Goal: Find specific page/section: Find specific page/section

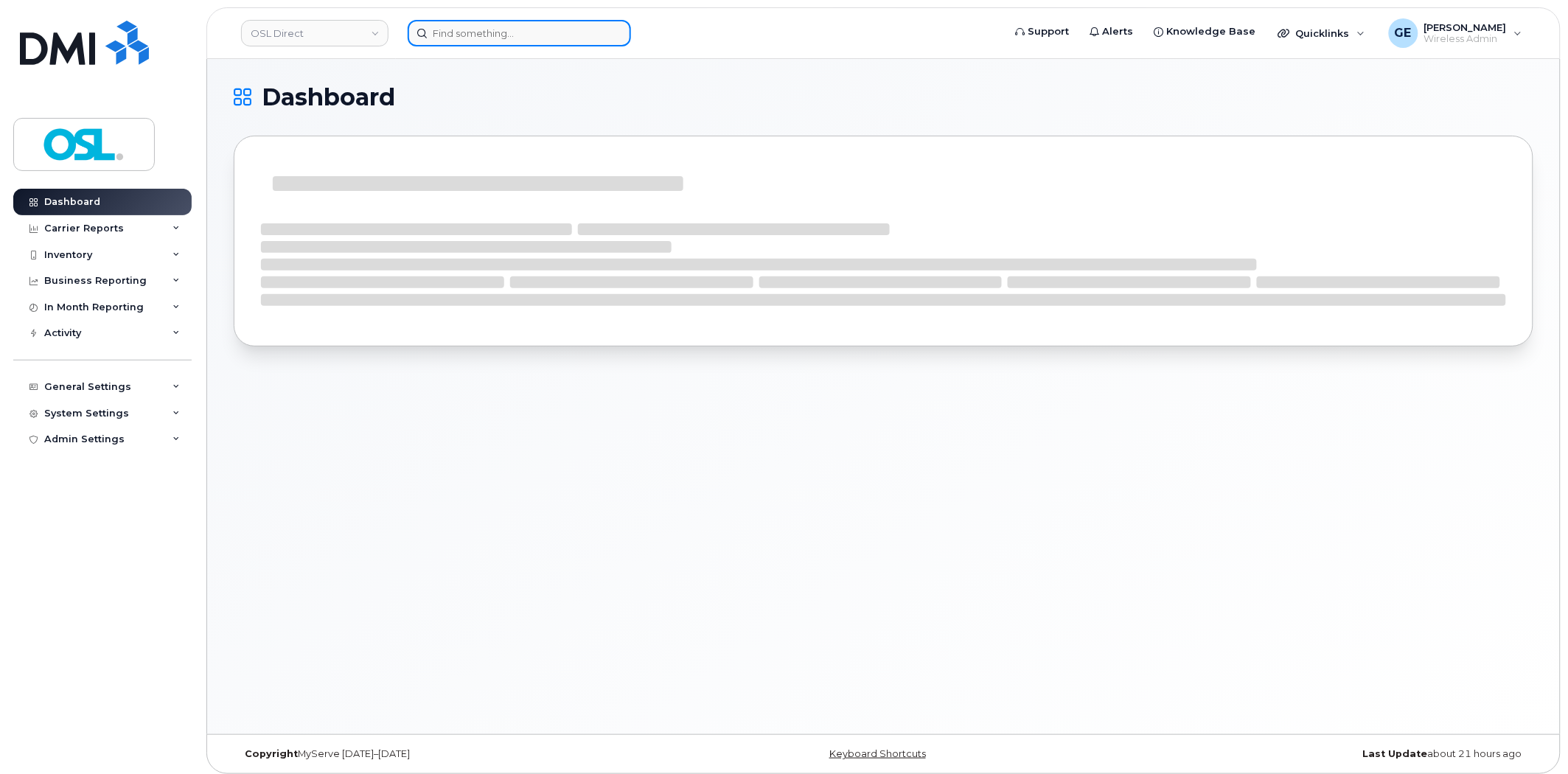
click at [573, 28] on input at bounding box center [519, 32] width 223 height 26
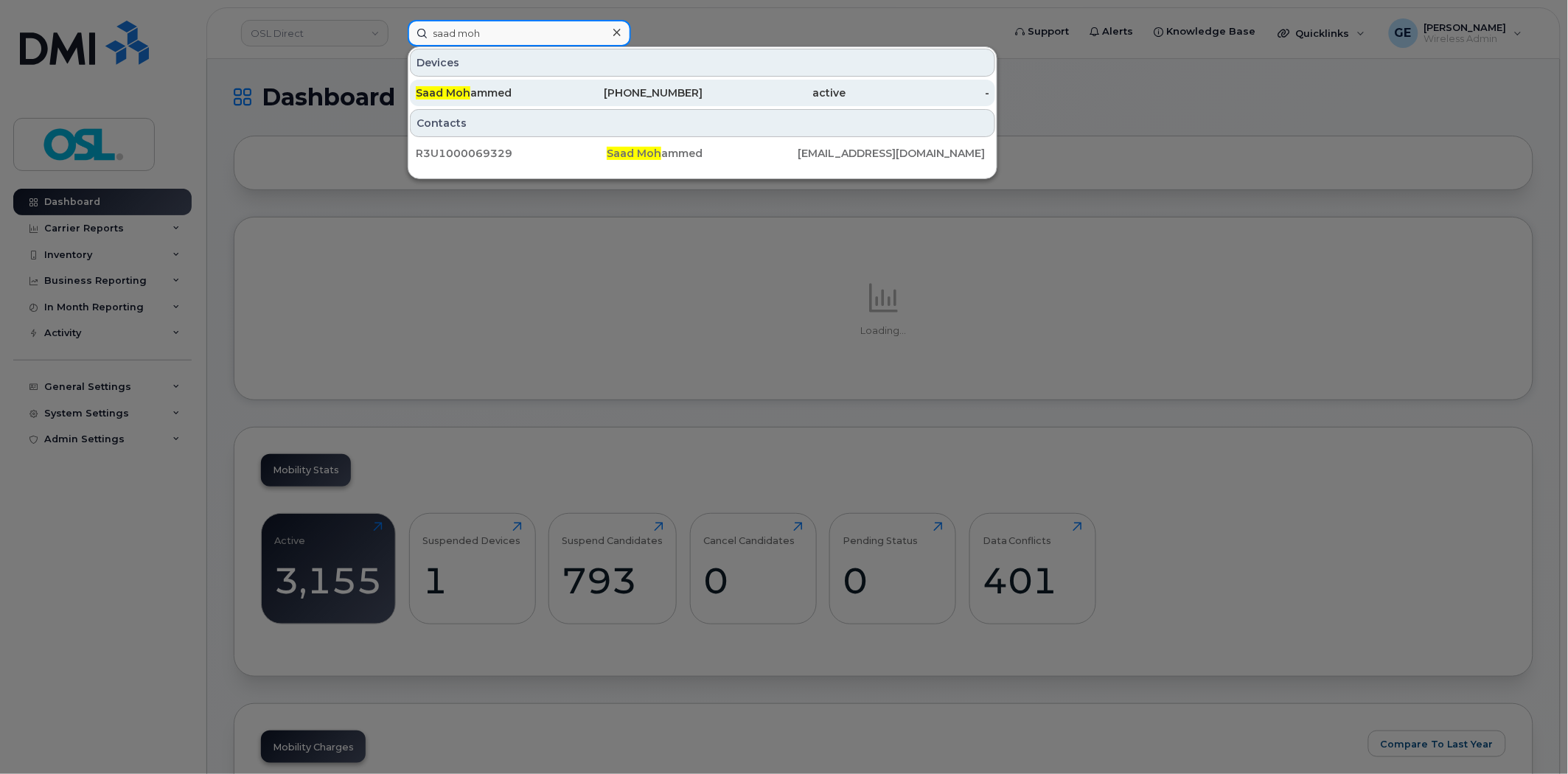
type input "saad moh"
click at [568, 92] on div "[PHONE_NUMBER]" at bounding box center [631, 93] width 144 height 15
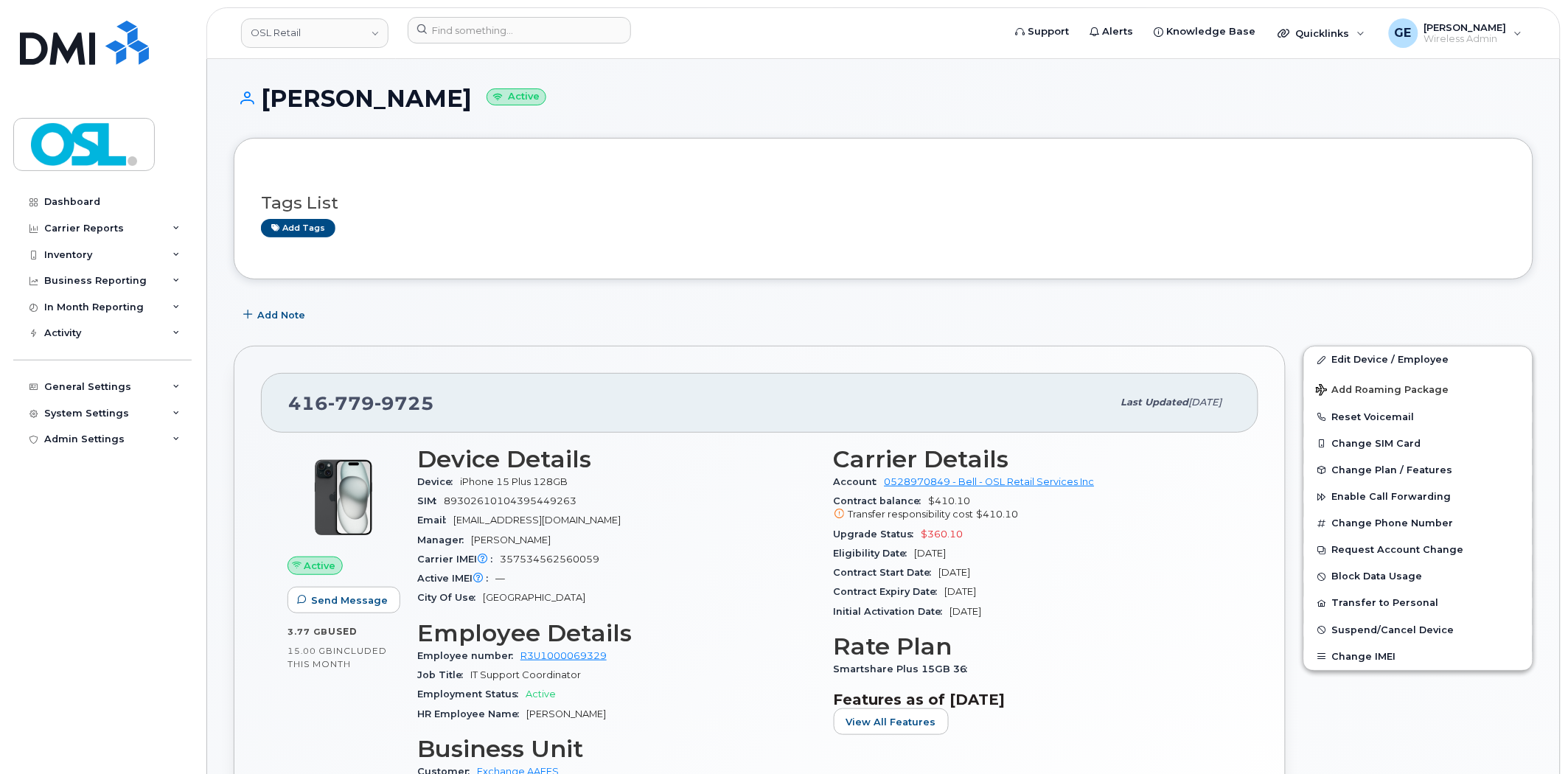
click at [1177, 93] on h1 "[PERSON_NAME] Active" at bounding box center [884, 99] width 1300 height 26
